Goal: Task Accomplishment & Management: Complete application form

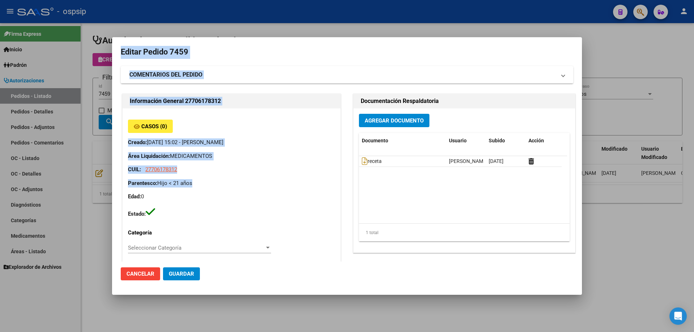
scroll to position [0, 41]
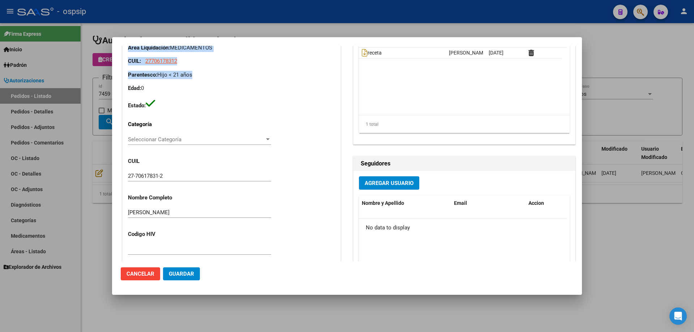
click at [105, 93] on div at bounding box center [347, 166] width 694 height 332
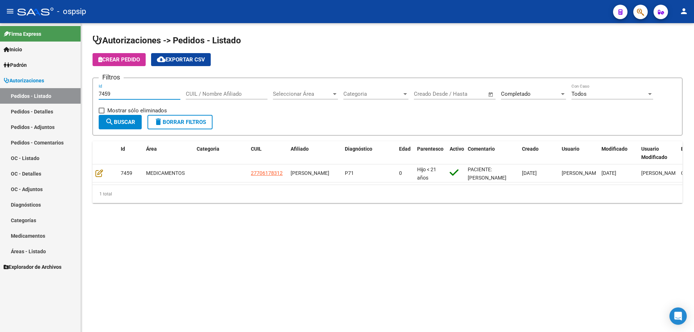
drag, startPoint x: 123, startPoint y: 92, endPoint x: 48, endPoint y: 89, distance: 74.9
click at [47, 95] on mat-sidenav-container "Firma Express Inicio Calendario SSS Instructivos Contacto OS Padrón Afiliados E…" at bounding box center [347, 177] width 694 height 309
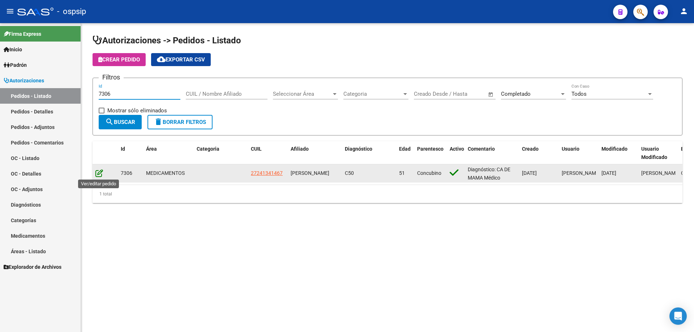
type input "7306"
click at [99, 170] on icon at bounding box center [99, 173] width 8 height 8
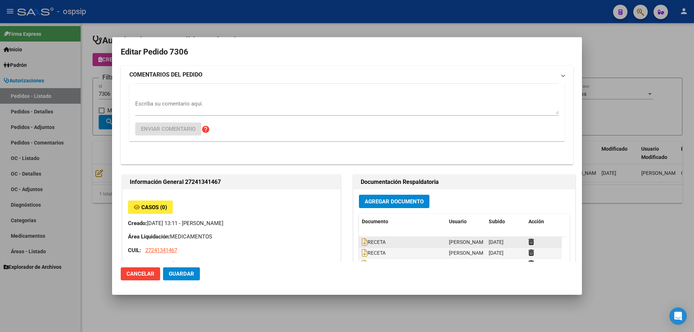
type input "Tucuman, SAN [PERSON_NAME], SIN NOMBRE 0"
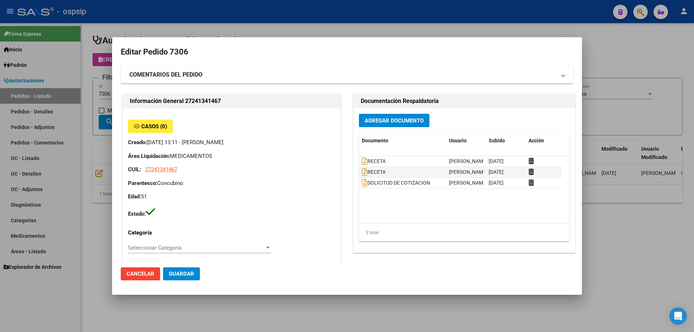
click at [377, 121] on span "Agregar Documento" at bounding box center [394, 120] width 59 height 7
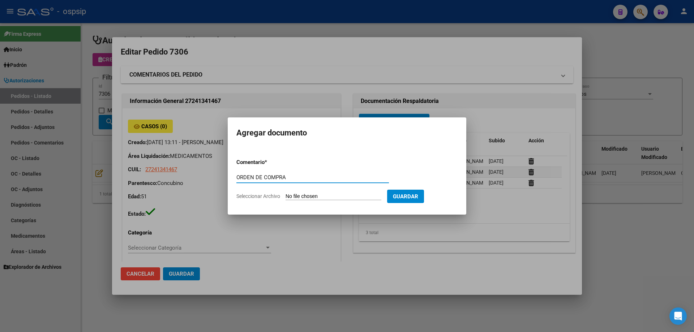
type input "ORDEN DE COMPRA"
type input "C:\fakepath\OC 7306 [PERSON_NAME] (1).pdf"
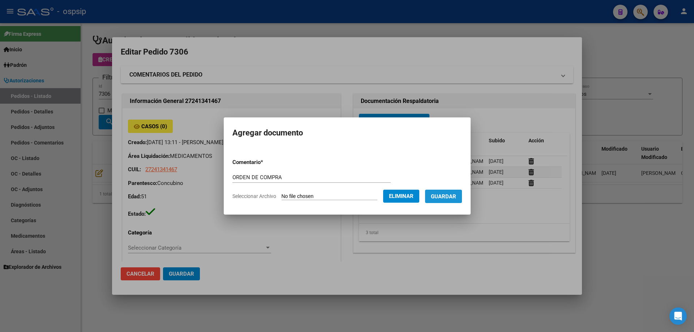
click at [462, 199] on button "Guardar" at bounding box center [443, 196] width 37 height 13
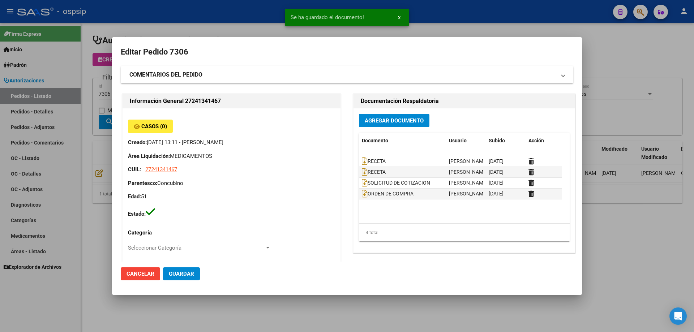
drag, startPoint x: 90, startPoint y: 139, endPoint x: 103, endPoint y: 135, distance: 12.9
click at [95, 138] on div at bounding box center [347, 166] width 694 height 332
